Goal: Find contact information: Find contact information

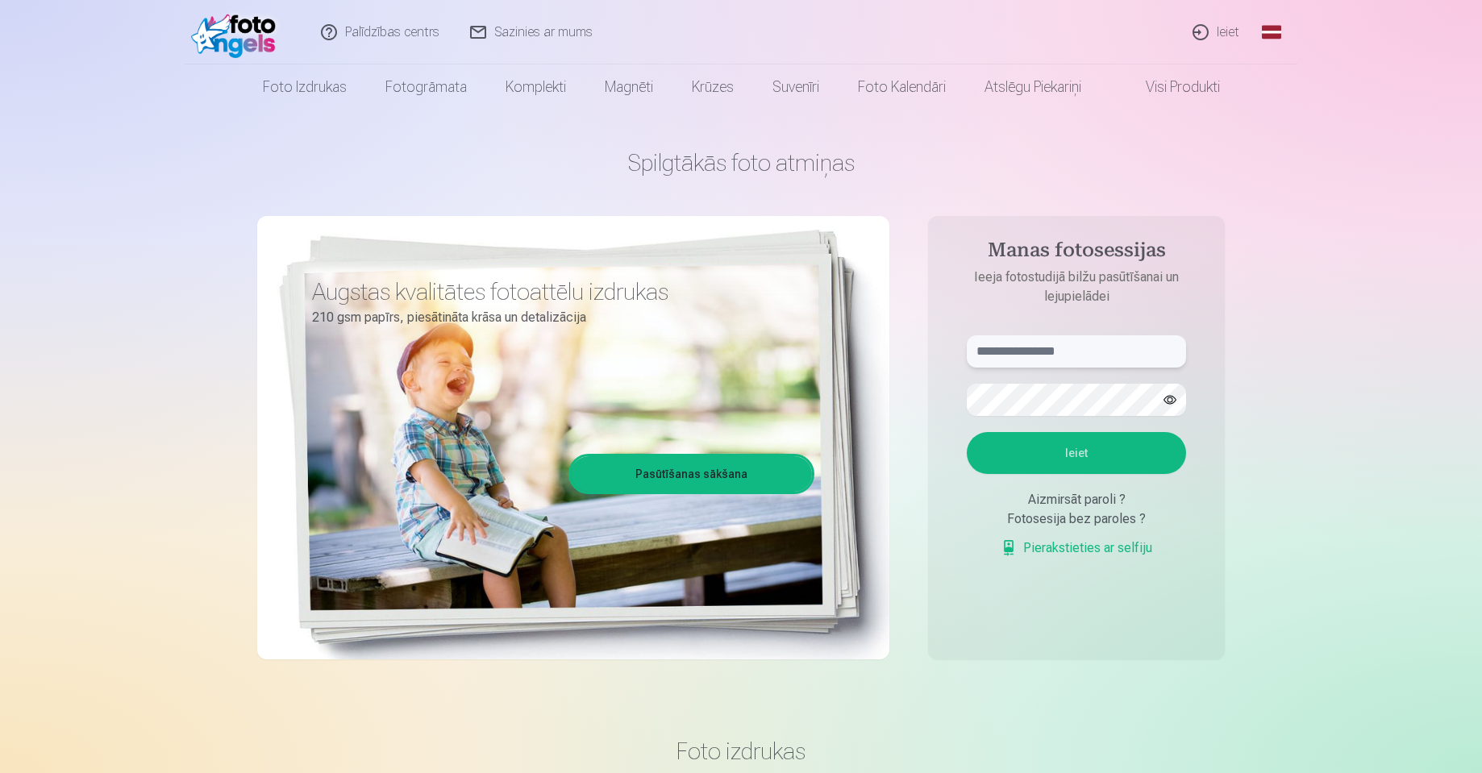
click at [1083, 340] on input "text" at bounding box center [1076, 351] width 219 height 32
type input "**********"
click at [967, 432] on button "Ieiet" at bounding box center [1076, 453] width 219 height 42
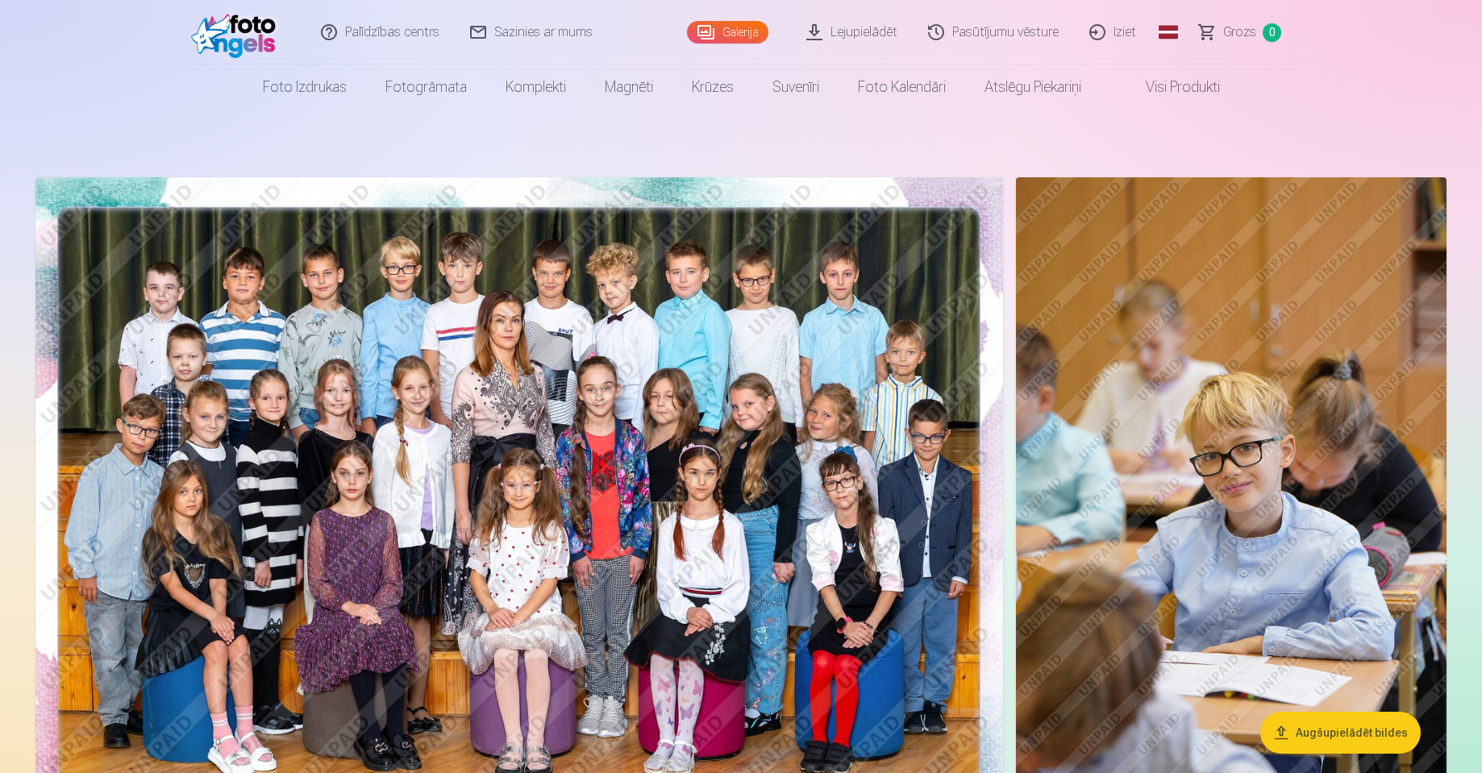
click at [729, 427] on img at bounding box center [519, 500] width 968 height 646
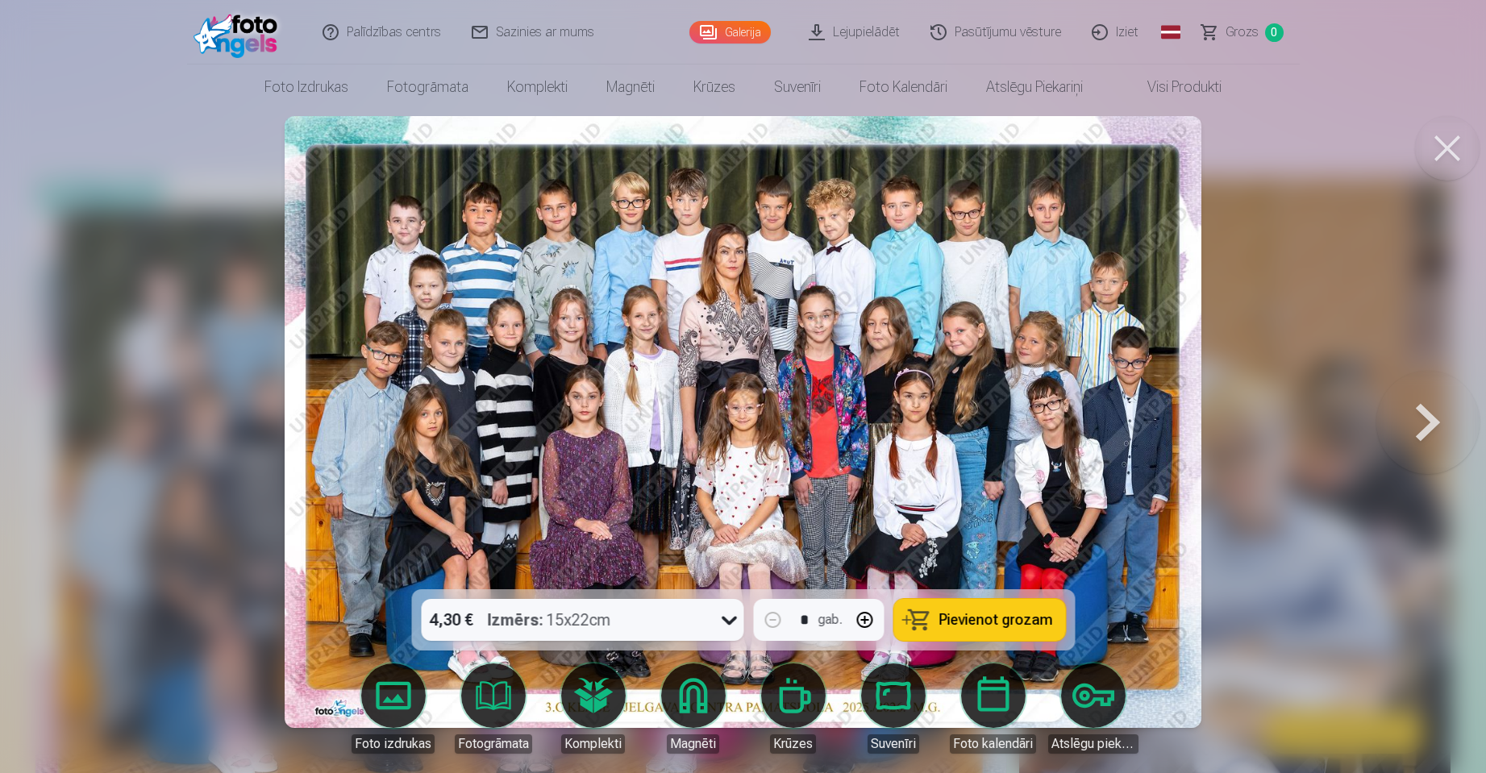
click at [731, 616] on icon at bounding box center [729, 620] width 26 height 26
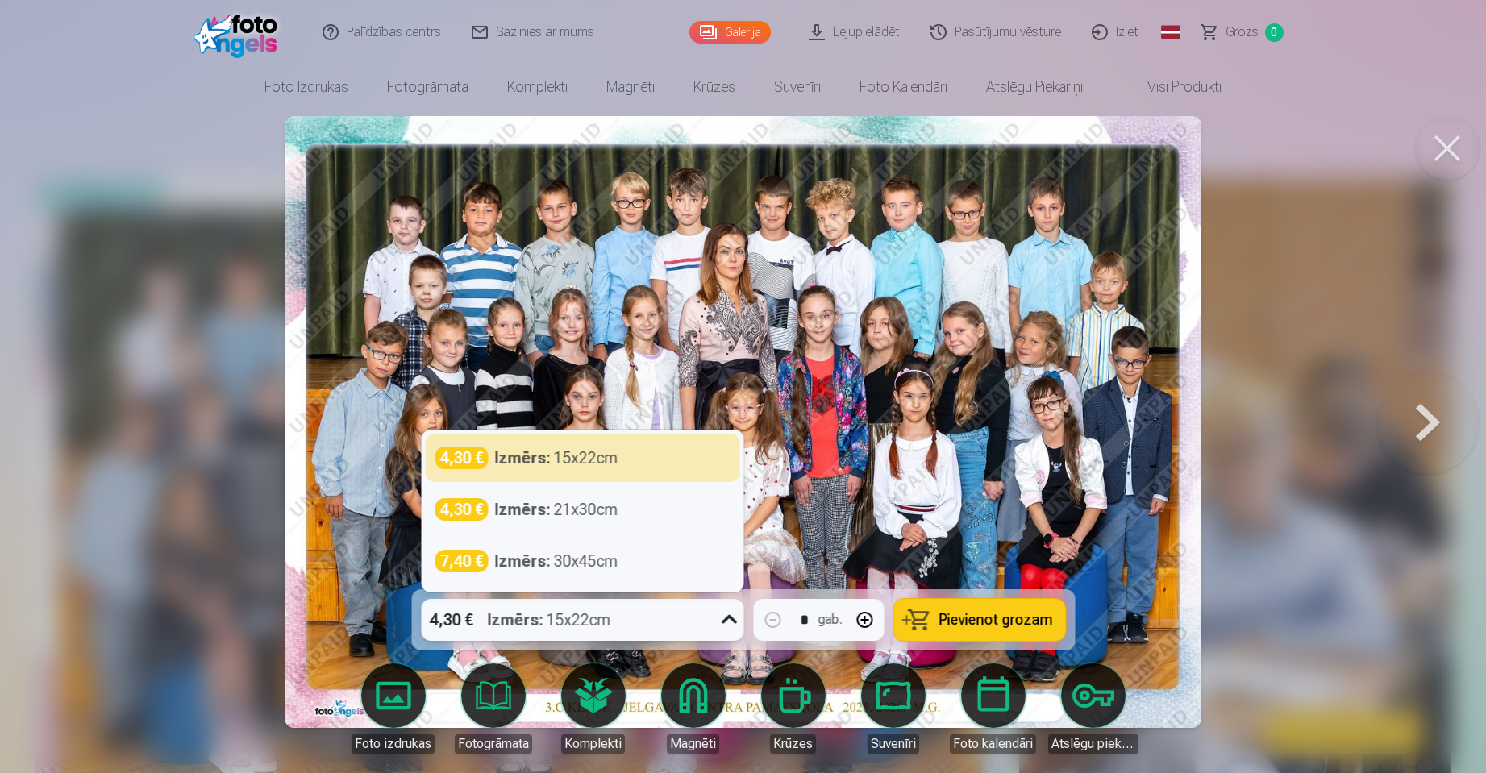
click at [715, 616] on div at bounding box center [728, 620] width 29 height 42
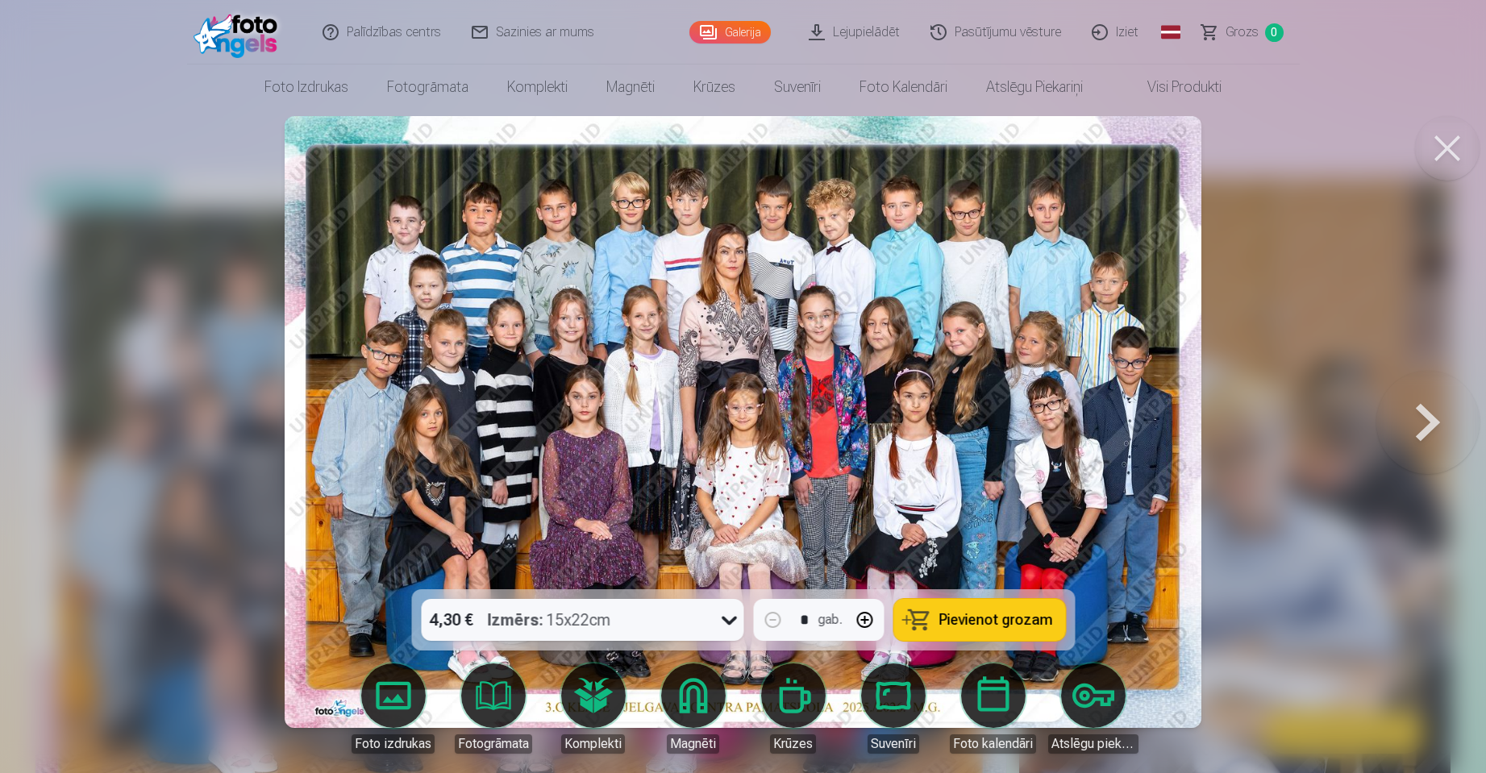
click at [1435, 148] on button at bounding box center [1447, 148] width 65 height 65
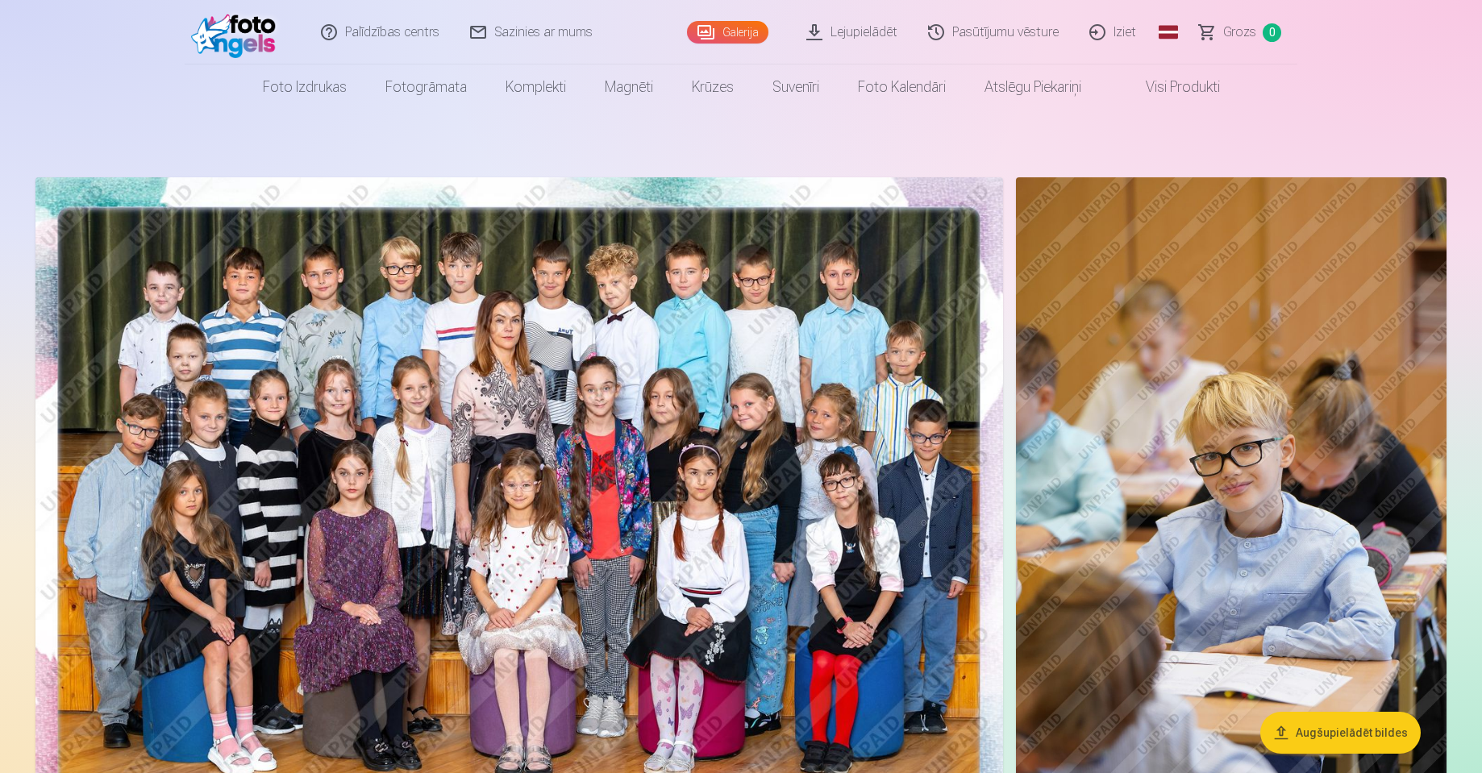
click at [1188, 78] on link "Visi produkti" at bounding box center [1170, 87] width 139 height 45
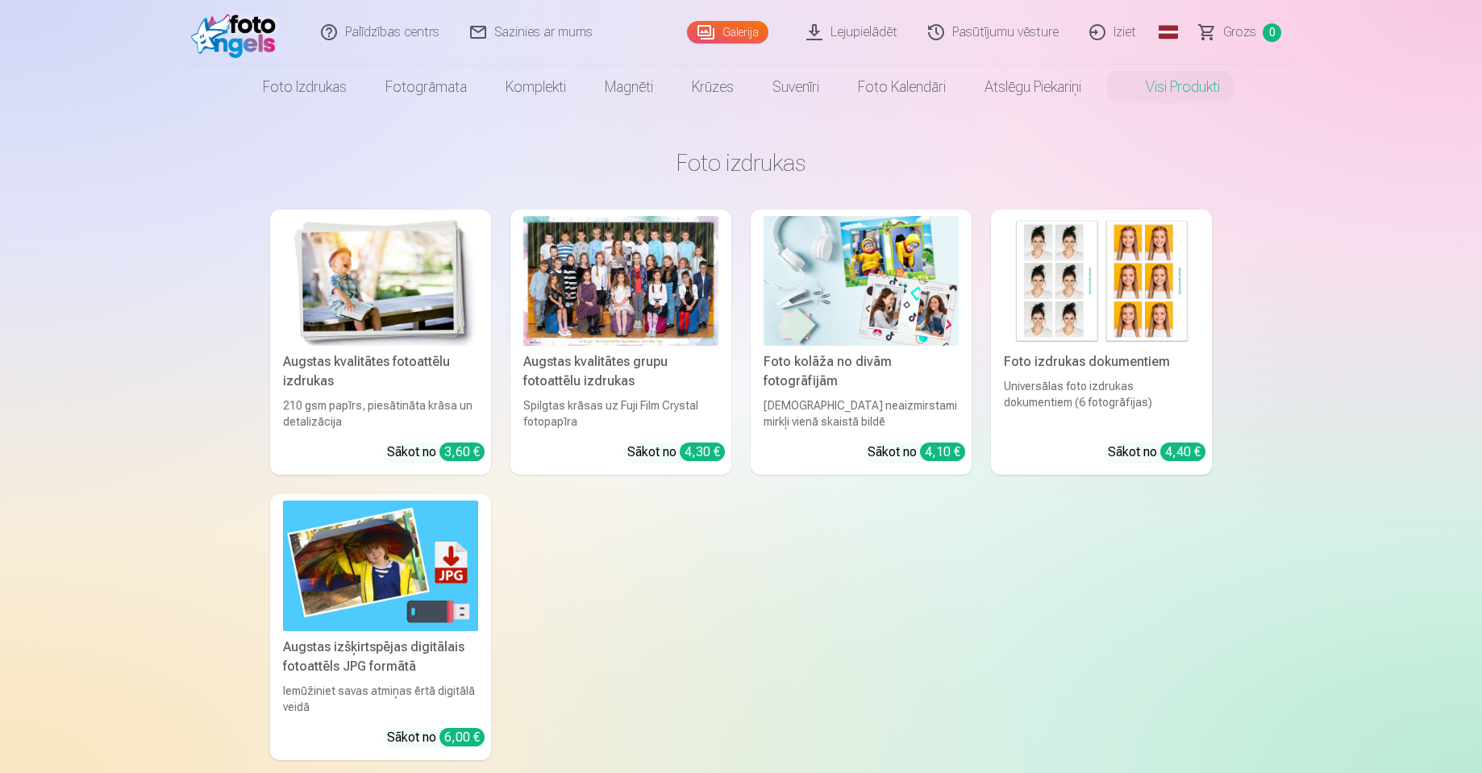
click at [753, 35] on link "Galerija" at bounding box center [727, 32] width 81 height 23
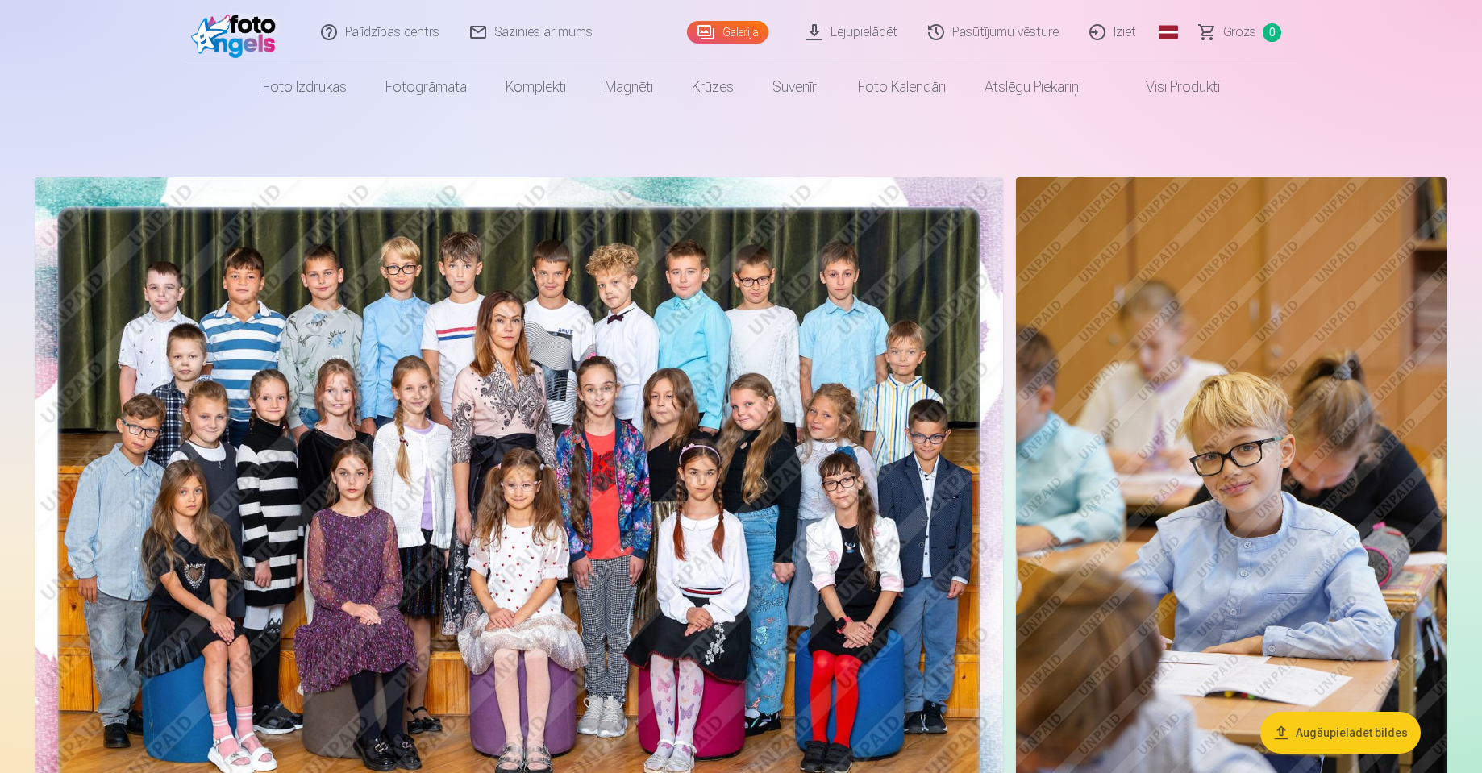
click at [736, 345] on img at bounding box center [519, 500] width 968 height 646
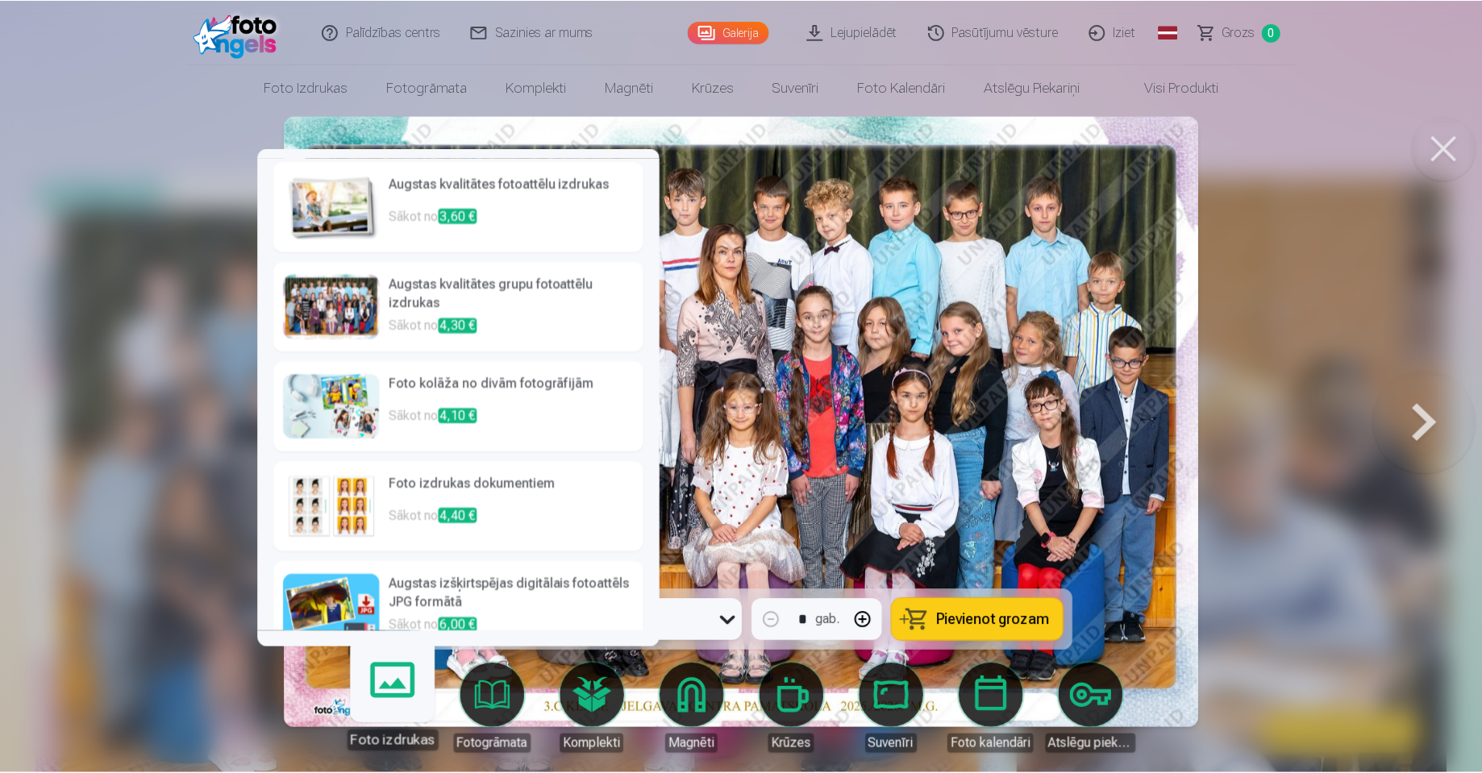
scroll to position [23, 0]
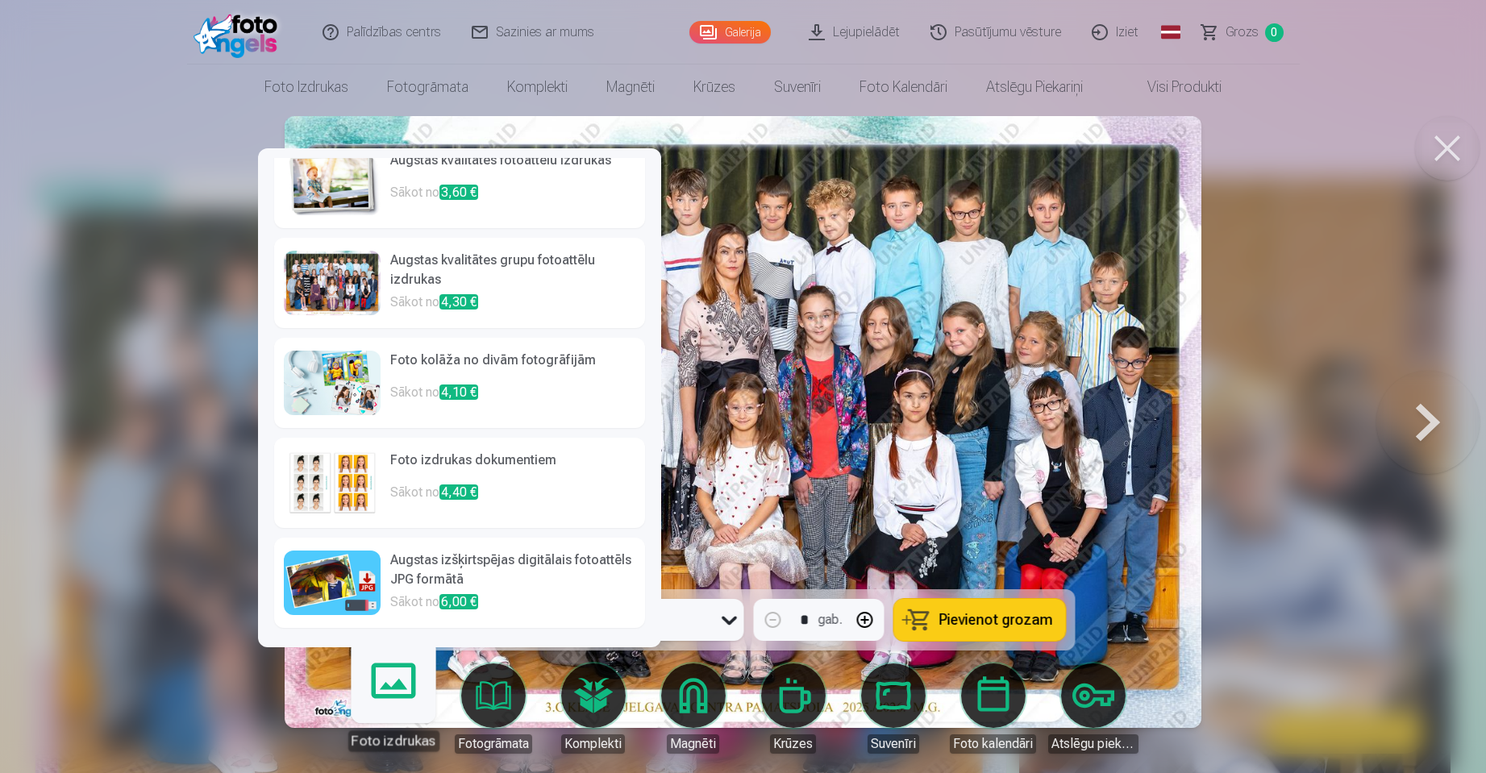
click at [504, 602] on p "Sākot no 6,00 €" at bounding box center [512, 604] width 245 height 23
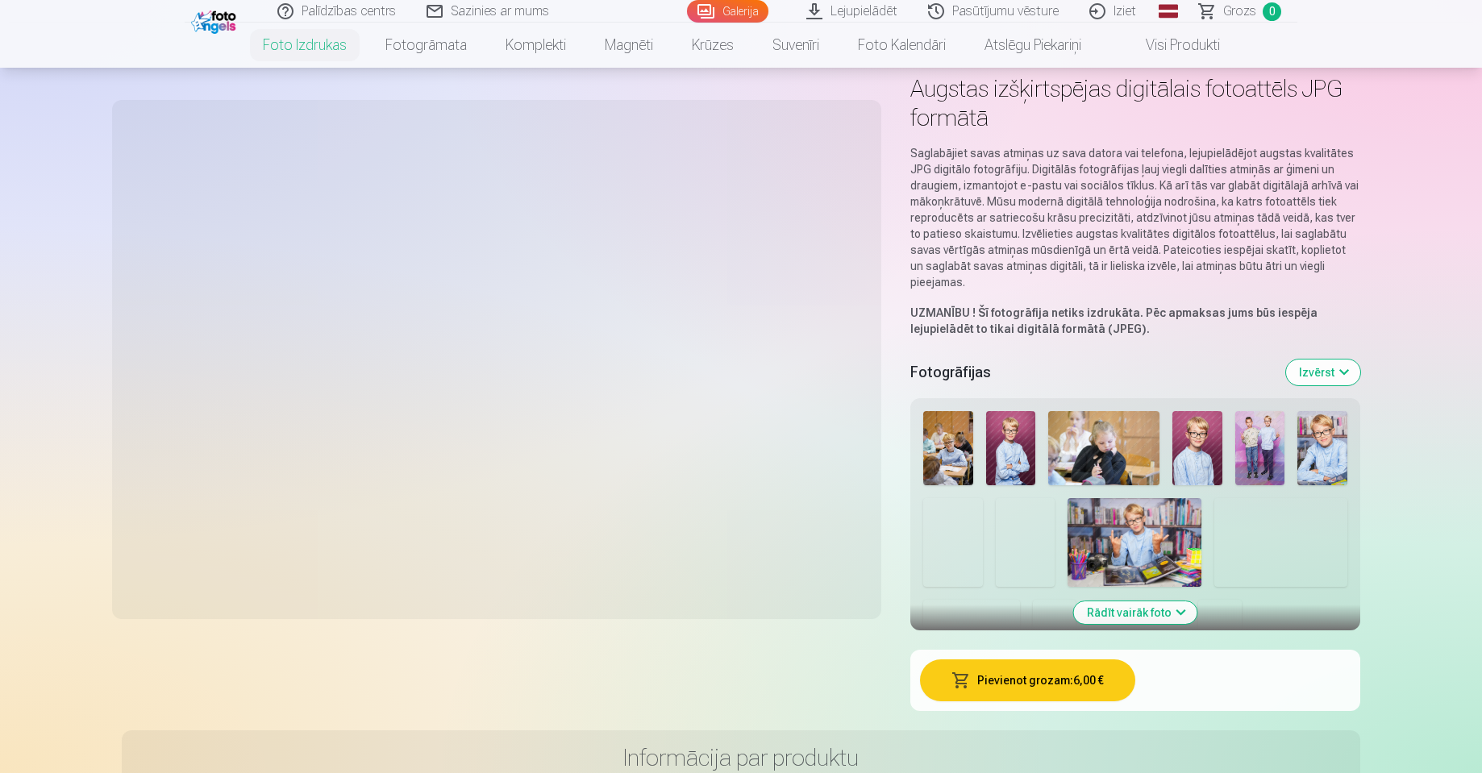
scroll to position [161, 0]
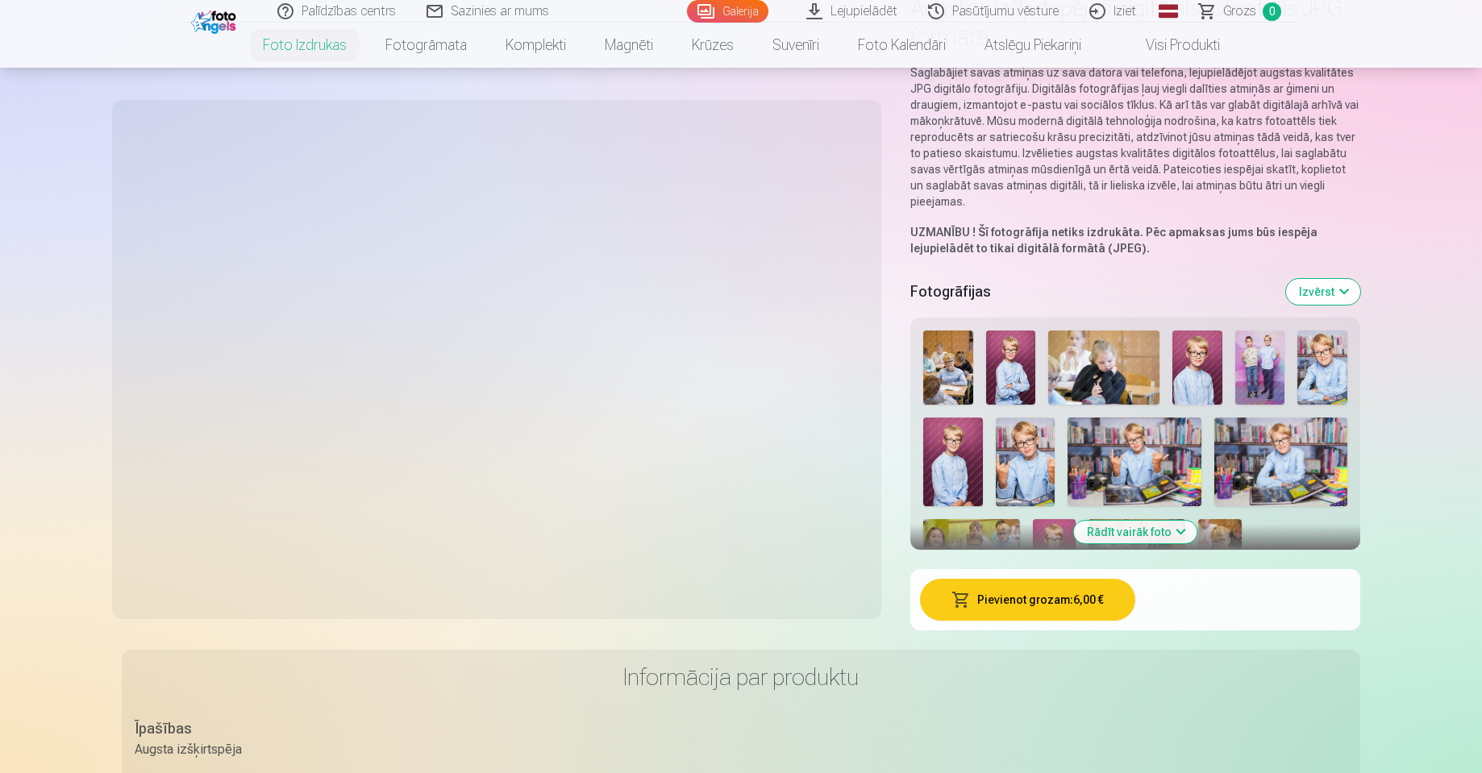
click at [1163, 529] on button "Rādīt vairāk foto" at bounding box center [1135, 532] width 123 height 23
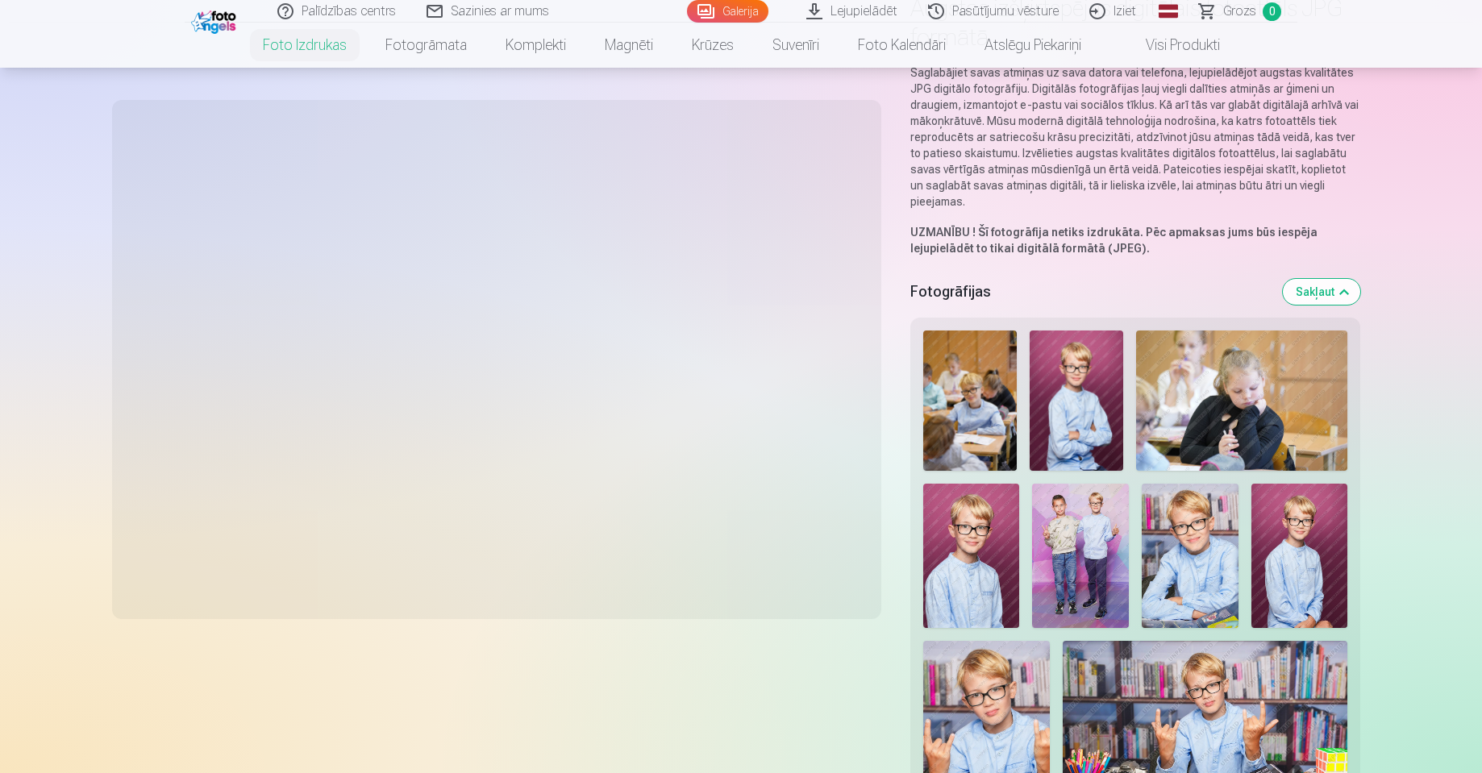
scroll to position [0, 0]
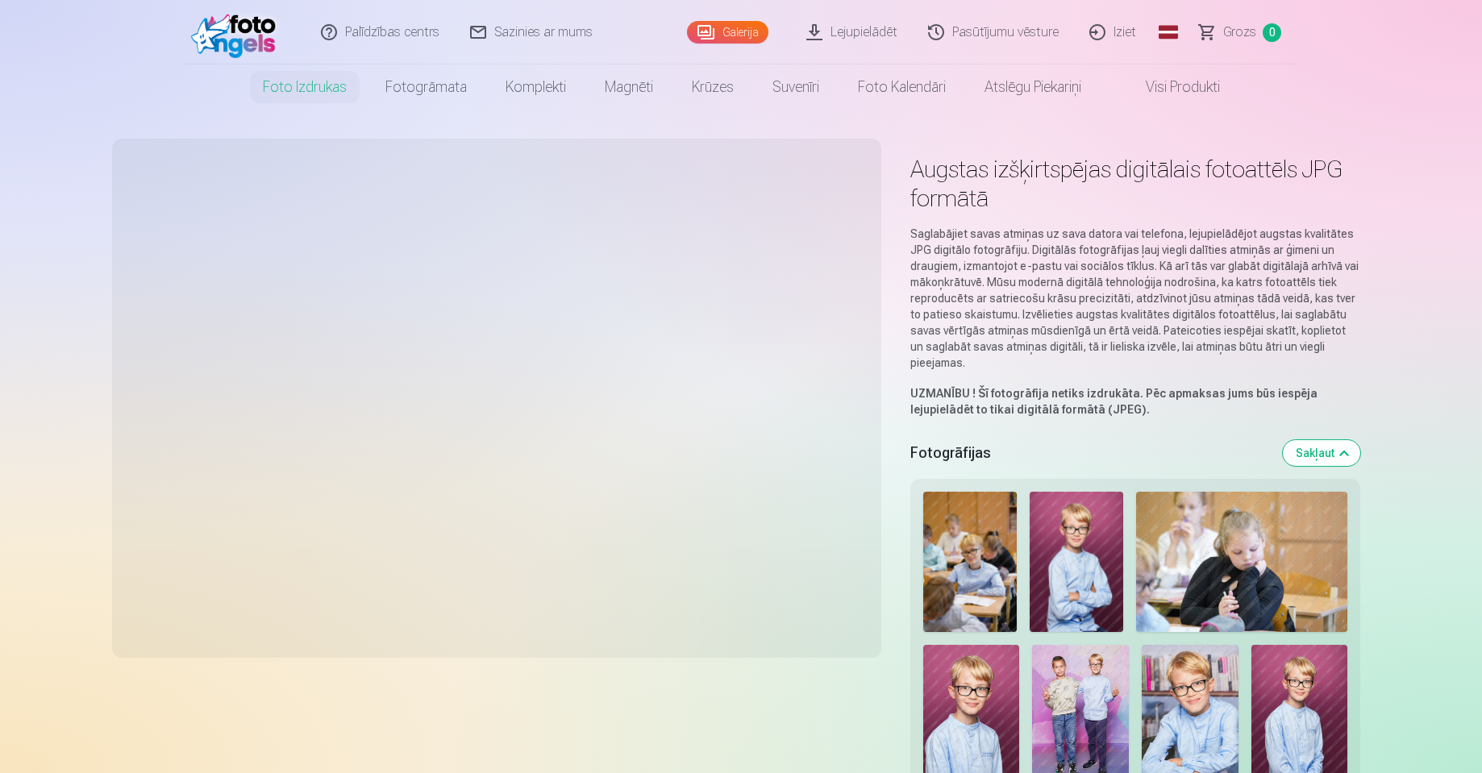
click at [673, 460] on div at bounding box center [497, 398] width 750 height 500
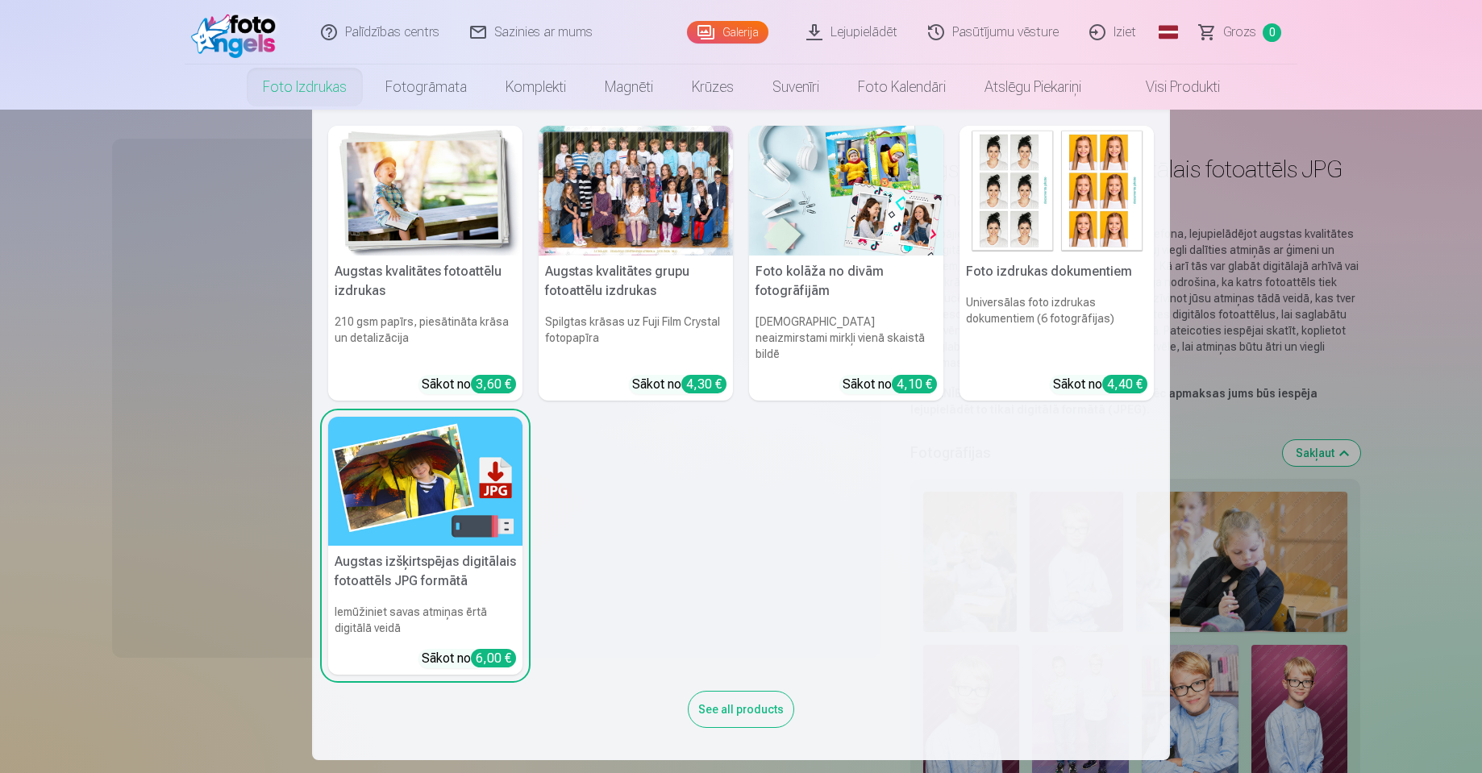
click at [440, 614] on h6 "Iemūžiniet savas atmiņas ērtā digitālā veidā" at bounding box center [425, 620] width 194 height 45
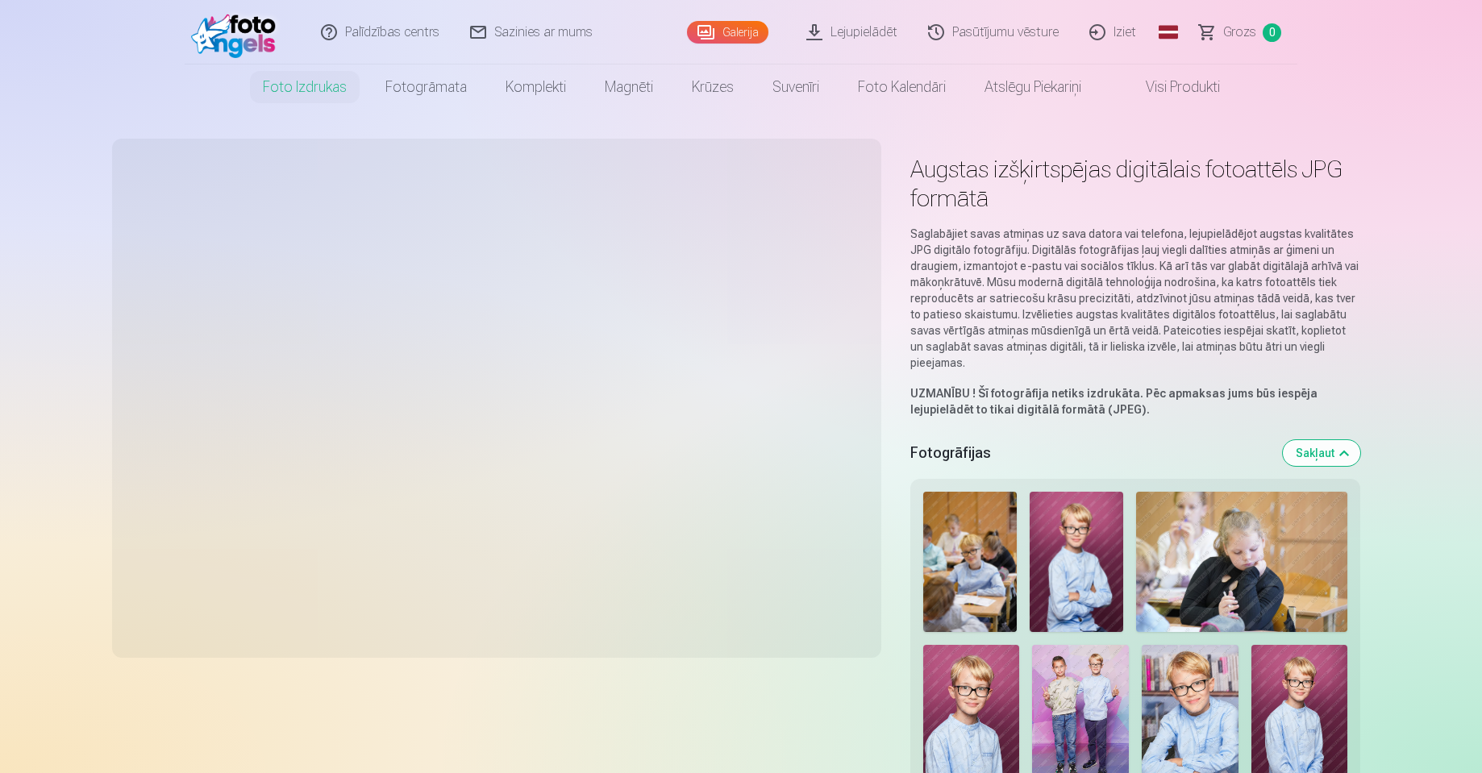
drag, startPoint x: 639, startPoint y: 708, endPoint x: 704, endPoint y: 285, distance: 428.2
click at [573, 42] on link "Sazinies ar mums" at bounding box center [532, 32] width 153 height 65
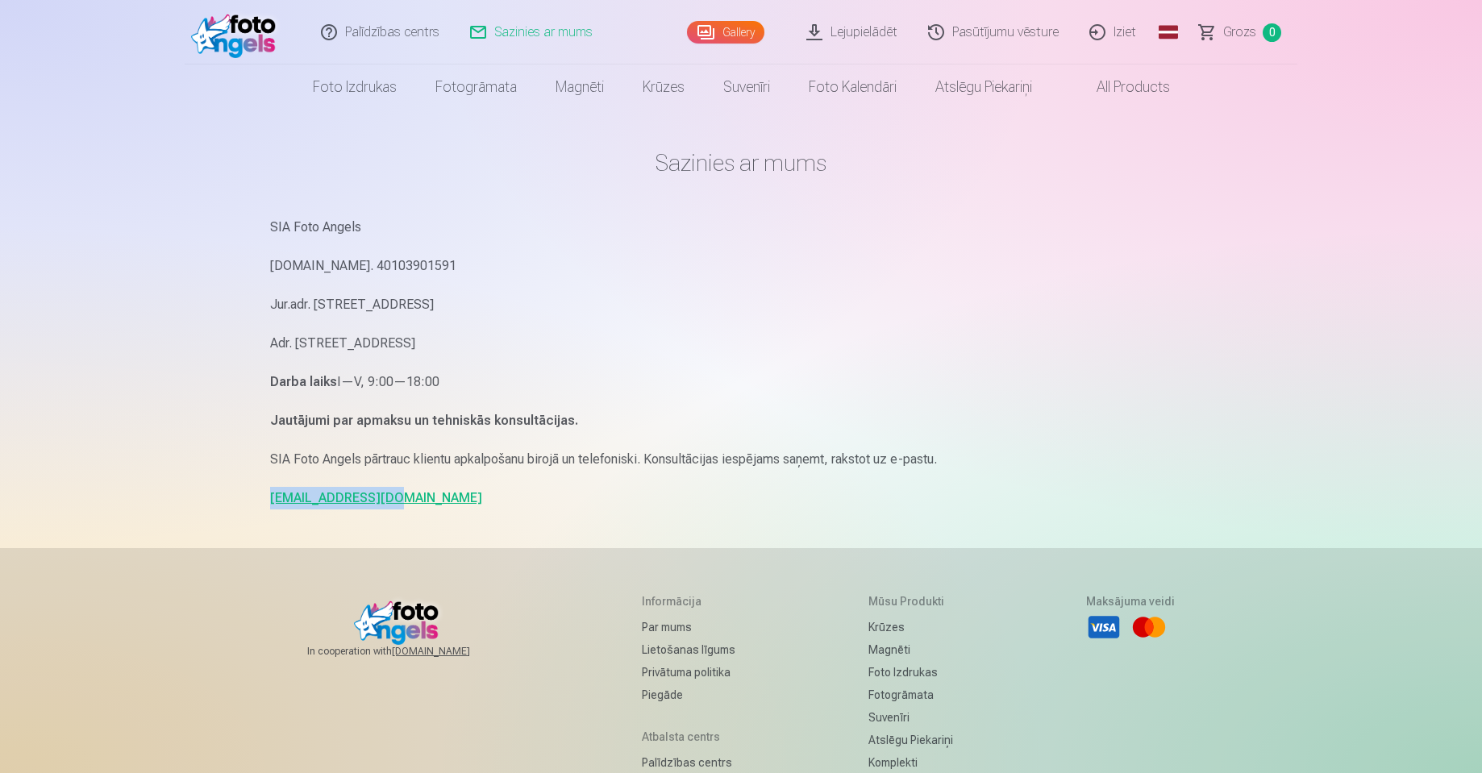
drag, startPoint x: 391, startPoint y: 498, endPoint x: 244, endPoint y: 499, distance: 146.8
click at [244, 499] on div "Palīdzības centrs Sazinies ar mums Gallery Lejupielādēt Pasūtījumu vēsture Izie…" at bounding box center [741, 496] width 1482 height 992
copy link "info@fotoangels.lv"
